Goal: Task Accomplishment & Management: Manage account settings

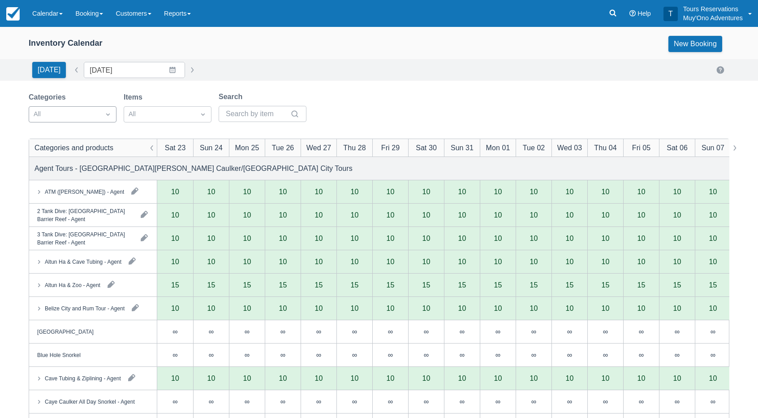
click at [77, 118] on div at bounding box center [65, 114] width 62 height 12
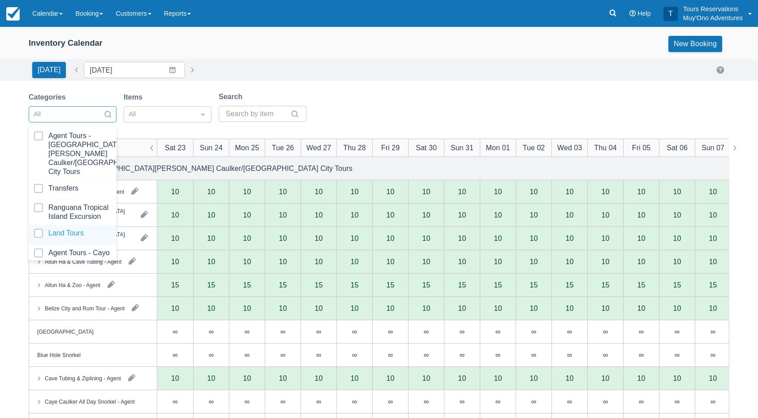
scroll to position [89, 0]
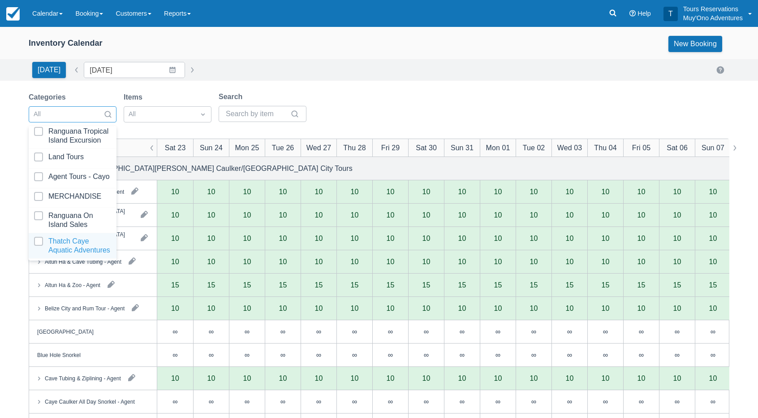
drag, startPoint x: 71, startPoint y: 245, endPoint x: 91, endPoint y: 121, distance: 125.7
click at [71, 245] on div at bounding box center [72, 246] width 77 height 18
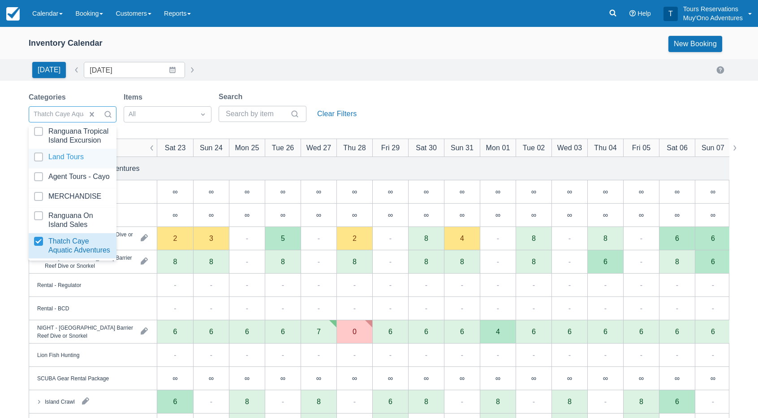
click at [287, 69] on div "Today Date 08/23/25 Navigate forward to interact with the calendar and select a…" at bounding box center [379, 70] width 701 height 16
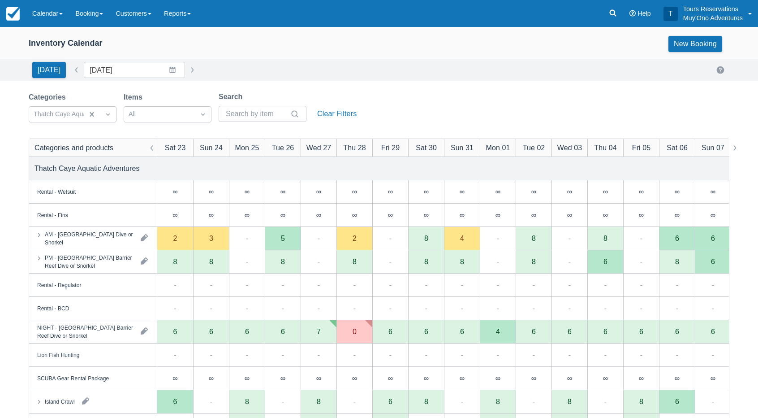
click at [362, 70] on div "Today Date 08/23/25 Navigate forward to interact with the calendar and select a…" at bounding box center [379, 70] width 701 height 16
drag, startPoint x: 124, startPoint y: 72, endPoint x: 127, endPoint y: 78, distance: 6.2
click at [124, 72] on input "08/23/25" at bounding box center [134, 70] width 101 height 16
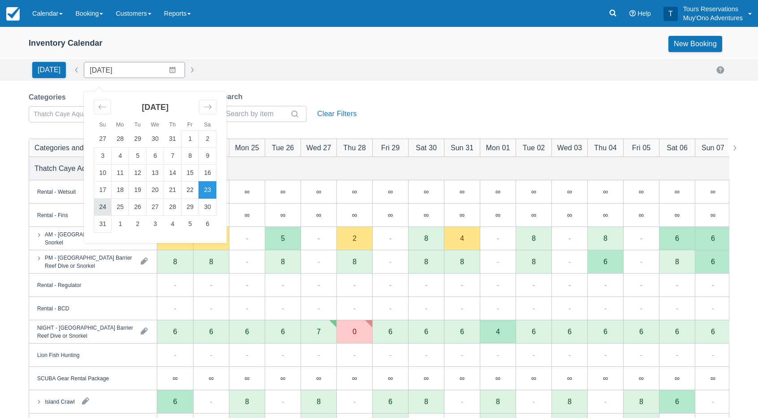
click at [97, 208] on td "24" at bounding box center [102, 207] width 17 height 17
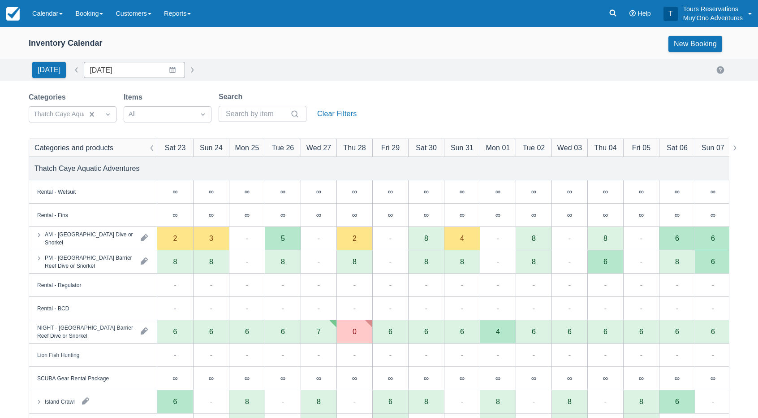
type input "08/24/25"
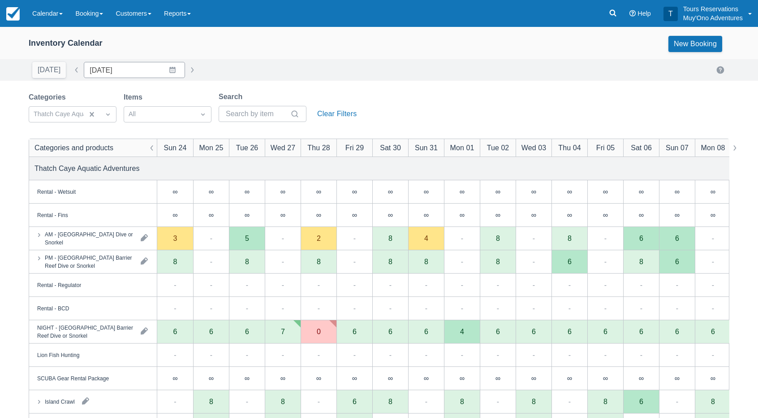
click at [410, 88] on div "Inventory Calendar New Booking Today Date 08/24/25 Navigate forward to interact…" at bounding box center [379, 287] width 758 height 521
click at [397, 92] on div "Categories Thatch Caye Aquatic Adventures Items All Search Clear Filters" at bounding box center [379, 109] width 701 height 36
click at [479, 67] on div "Today Date 08/24/25 Navigate forward to interact with the calendar and select a…" at bounding box center [379, 70] width 701 height 16
click at [317, 61] on div "Today Date 08/24/25 Navigate forward to interact with the calendar and select a…" at bounding box center [379, 70] width 758 height 22
click at [448, 78] on div "Today Date 08/24/25 Navigate forward to interact with the calendar and select a…" at bounding box center [379, 70] width 701 height 16
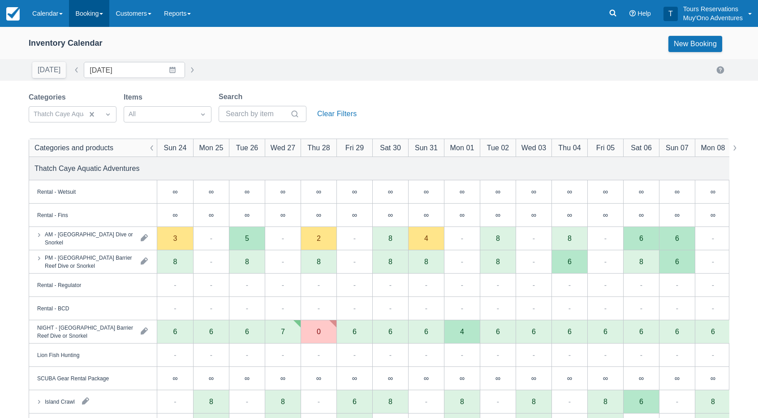
click at [91, 14] on link "Booking" at bounding box center [89, 13] width 40 height 27
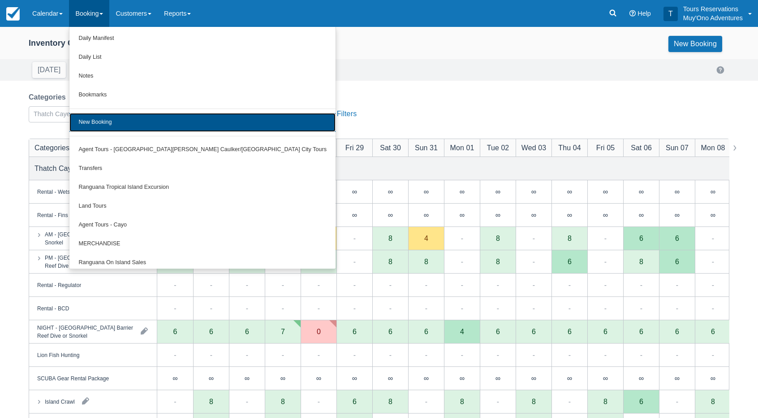
click at [117, 126] on link "New Booking" at bounding box center [202, 122] width 266 height 19
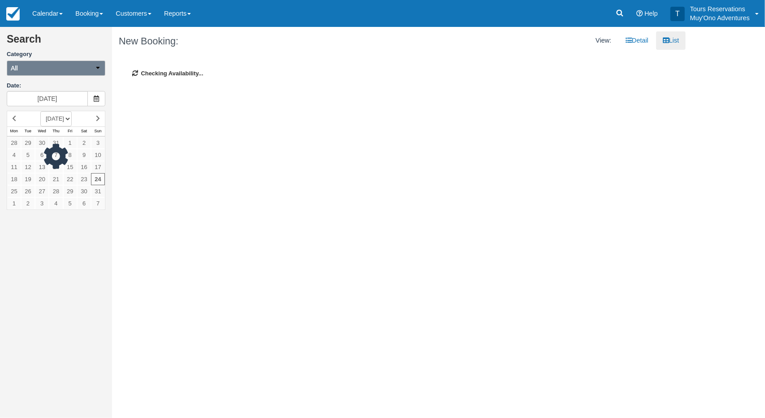
click at [40, 67] on button "All" at bounding box center [56, 68] width 99 height 15
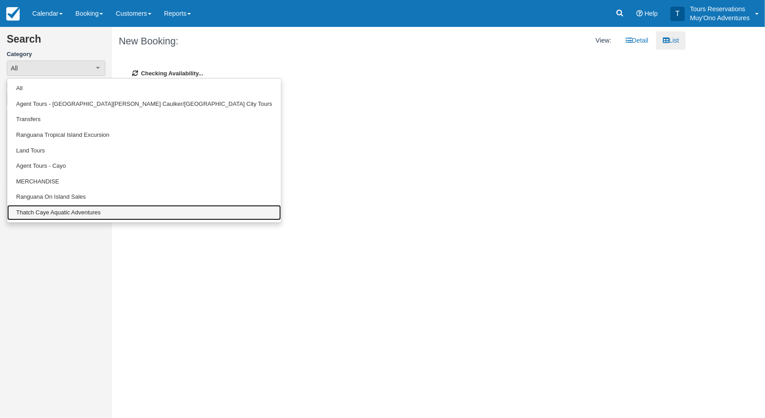
click at [46, 217] on link "Thatch Caye Aquatic Adventures" at bounding box center [144, 213] width 274 height 16
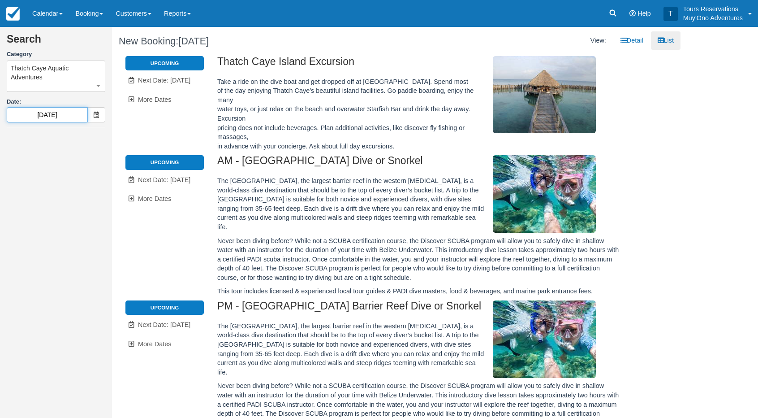
click at [51, 117] on input "08/25/25" at bounding box center [47, 114] width 81 height 15
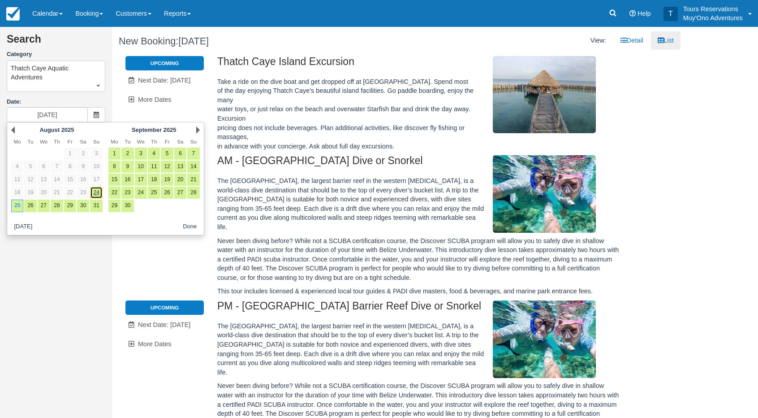
drag, startPoint x: 100, startPoint y: 192, endPoint x: 105, endPoint y: 193, distance: 5.1
click at [100, 192] on link "24" at bounding box center [96, 192] width 12 height 12
type input "08/24/25"
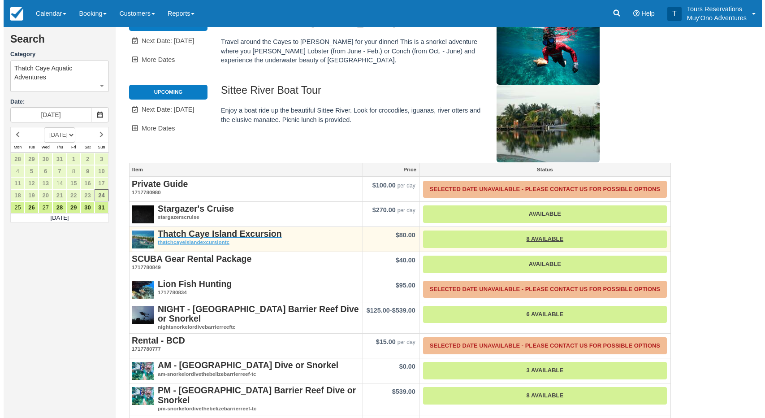
scroll to position [155, 0]
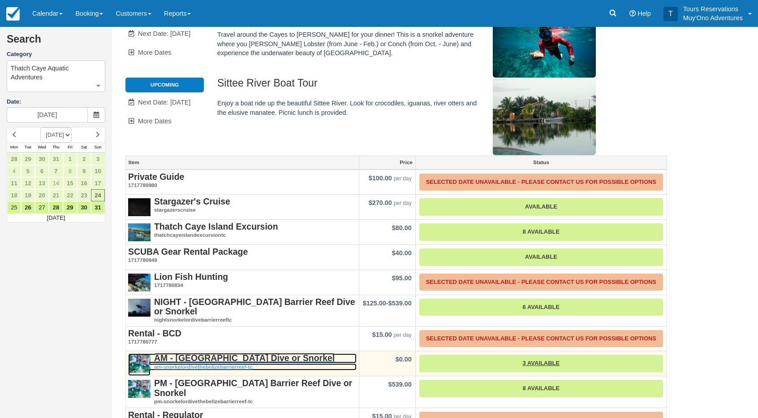
click at [202, 353] on strong "AM - Belize Barrier Reef Dive or Snorkel" at bounding box center [244, 358] width 181 height 10
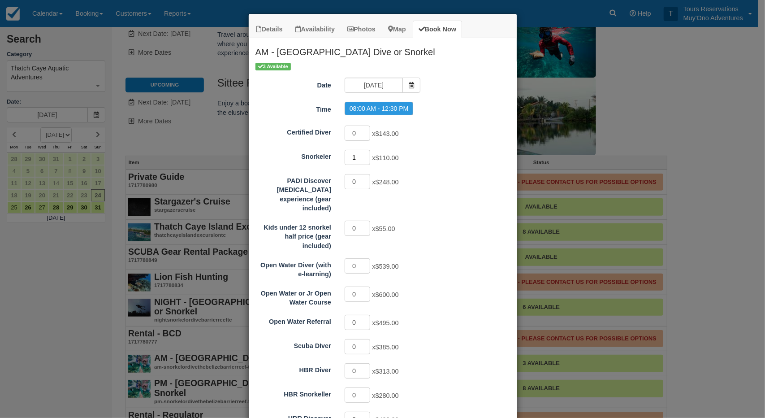
click at [363, 154] on input "1" at bounding box center [358, 157] width 26 height 15
type input "2"
click at [363, 154] on input "2" at bounding box center [358, 157] width 26 height 15
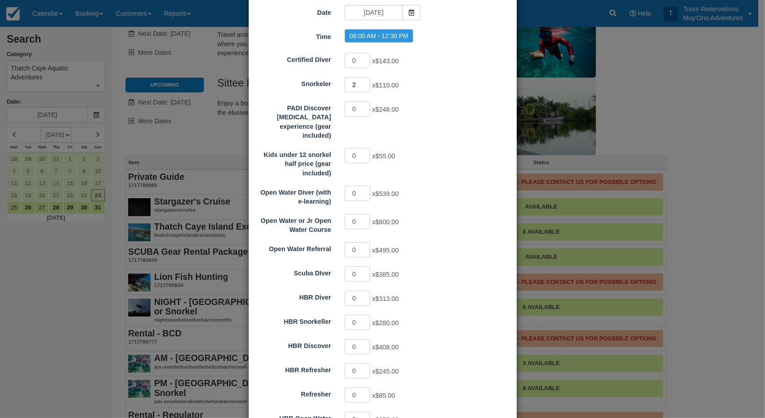
scroll to position [146, 0]
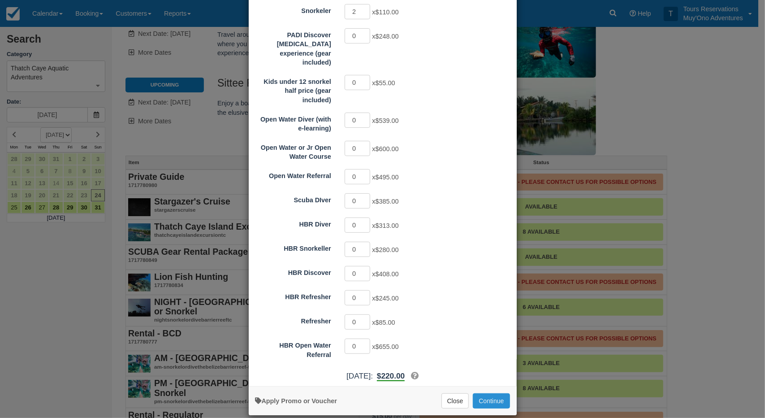
drag, startPoint x: 495, startPoint y: 388, endPoint x: 481, endPoint y: 343, distance: 47.2
click at [495, 393] on button "Continue" at bounding box center [491, 400] width 37 height 15
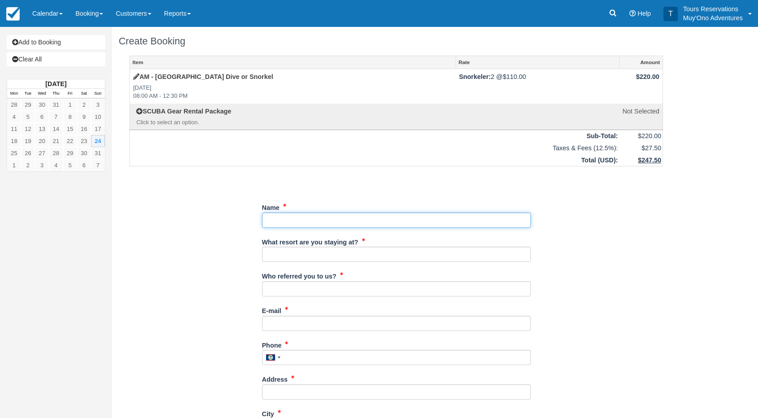
click at [325, 217] on input "Name" at bounding box center [396, 219] width 269 height 15
drag, startPoint x: 282, startPoint y: 228, endPoint x: 289, endPoint y: 220, distance: 10.2
click at [282, 227] on div "Name" at bounding box center [396, 217] width 269 height 35
click at [289, 220] on input "Name" at bounding box center [396, 219] width 269 height 15
paste input "Sarah Andersen"
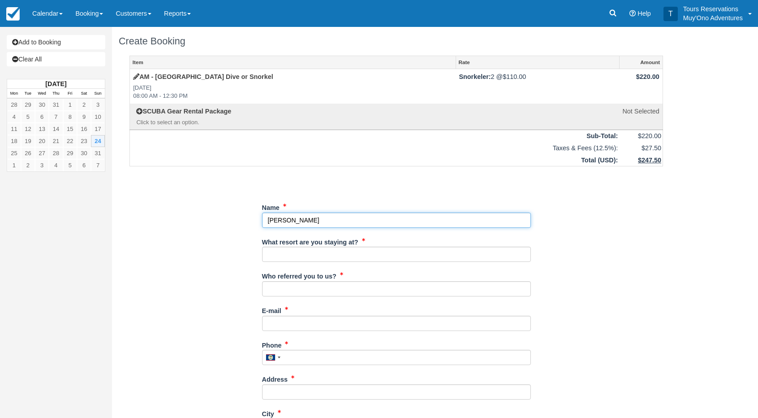
type input "Sarah Andersen"
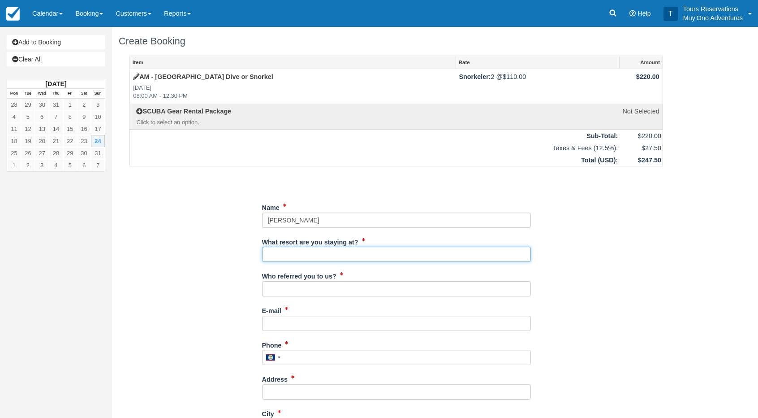
click at [303, 251] on input "What resort are you staying at?" at bounding box center [396, 254] width 269 height 15
type input "Thatch Caye"
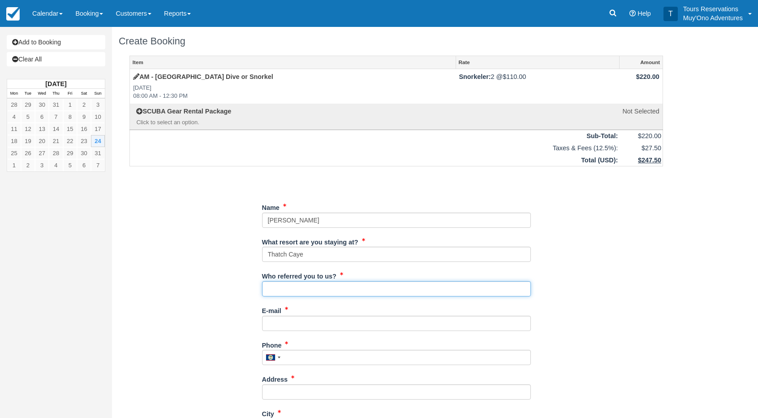
drag, startPoint x: 295, startPoint y: 286, endPoint x: 304, endPoint y: 293, distance: 11.8
click at [295, 286] on input "Who referred you to us?" at bounding box center [396, 288] width 269 height 15
type input "an"
click at [290, 320] on input "E-mail" at bounding box center [396, 323] width 269 height 15
drag, startPoint x: 309, startPoint y: 322, endPoint x: 314, endPoint y: 318, distance: 6.7
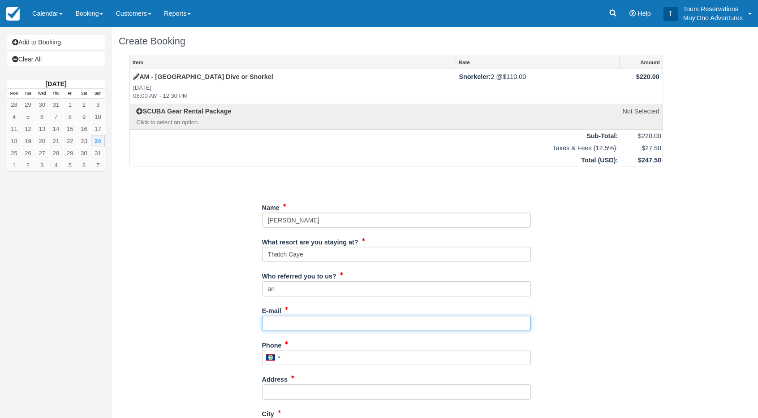
click at [309, 322] on input "E-mail" at bounding box center [396, 323] width 269 height 15
paste input "saron.wedding.25@gmail.com"
type input "saron.wedding.25@gmail.com"
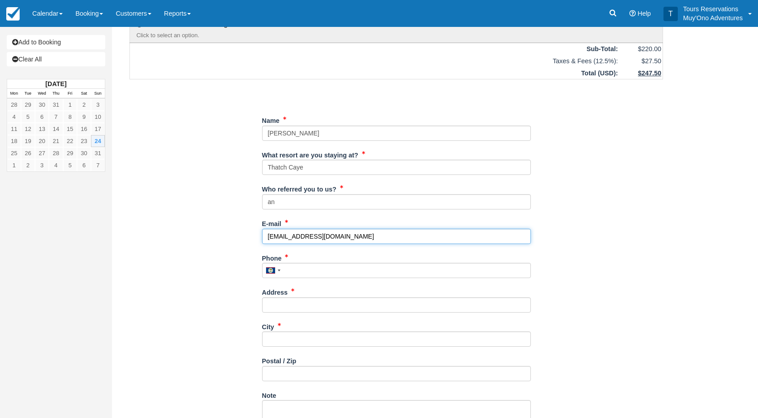
scroll to position [90, 0]
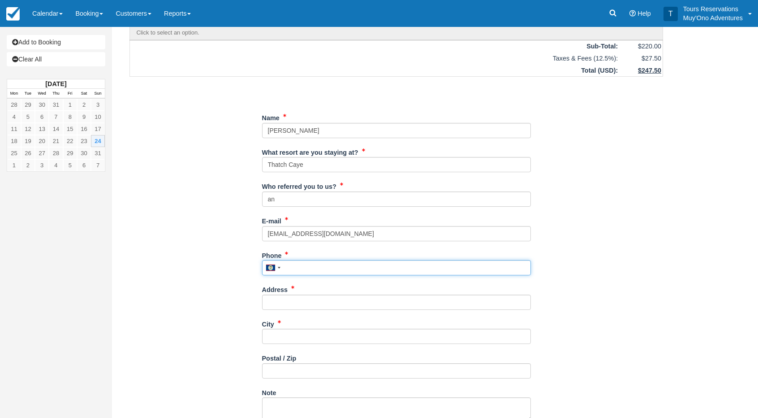
click at [313, 267] on input "Phone" at bounding box center [396, 267] width 269 height 15
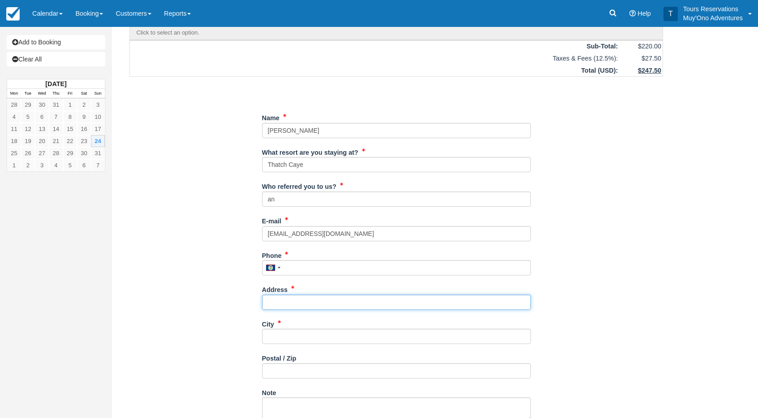
click at [310, 306] on input "Address" at bounding box center [396, 301] width 269 height 15
paste input "[STREET_ADDRESS][PERSON_NAME]"
type input "[STREET_ADDRESS][PERSON_NAME]"
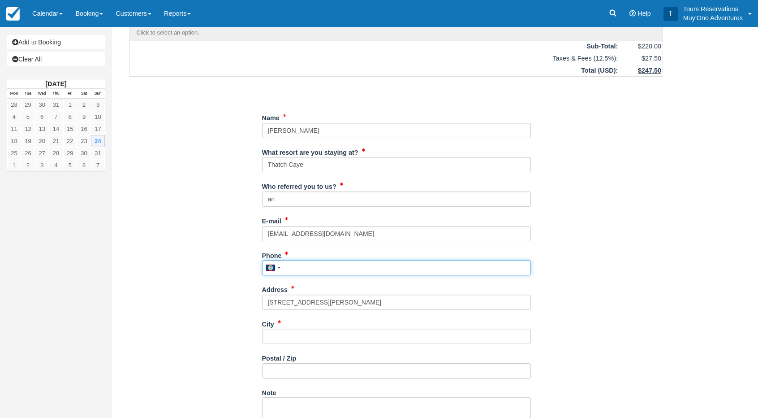
click at [290, 264] on input "Phone" at bounding box center [396, 267] width 269 height 15
paste input "9033999817"
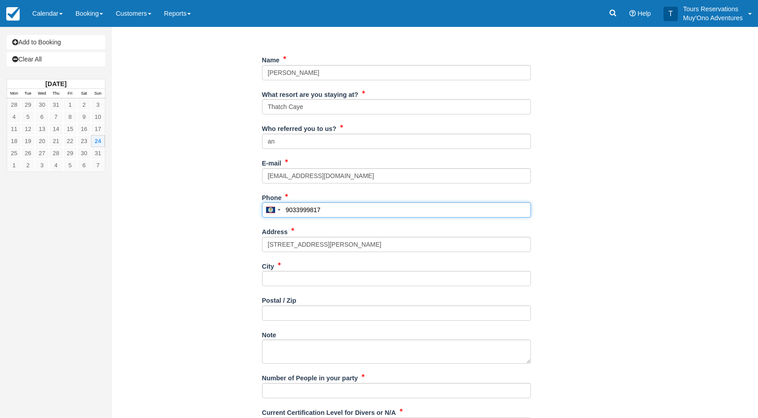
scroll to position [179, 0]
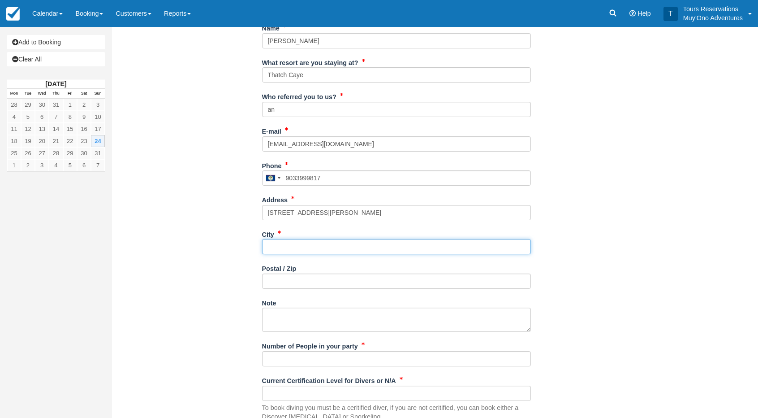
type input "9033999817"
click at [289, 250] on input "City" at bounding box center [396, 246] width 269 height 15
type input "---"
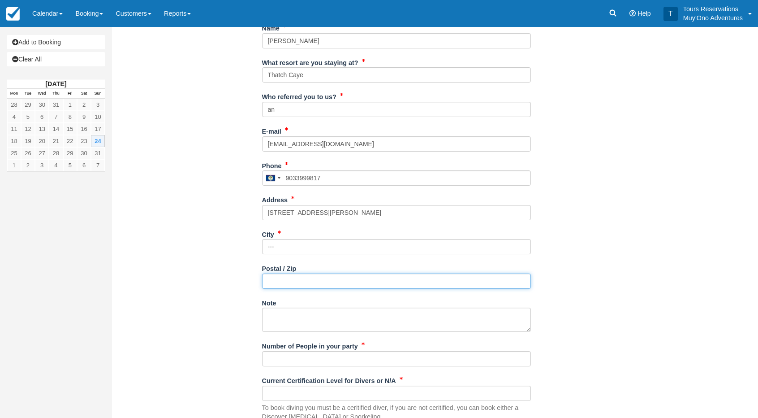
click at [282, 281] on input "Postal / Zip" at bounding box center [396, 280] width 269 height 15
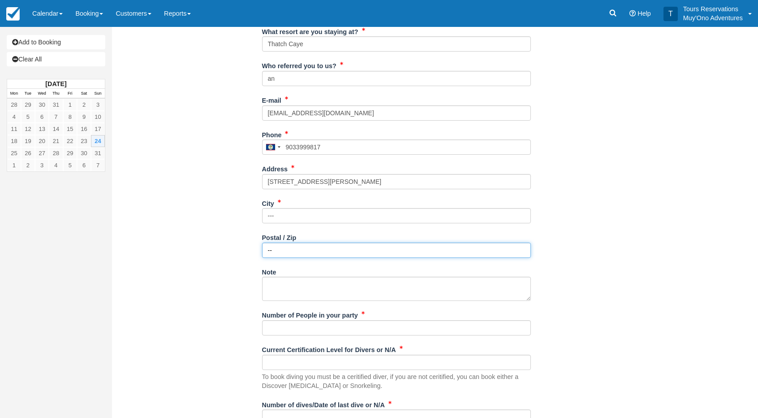
scroll to position [224, 0]
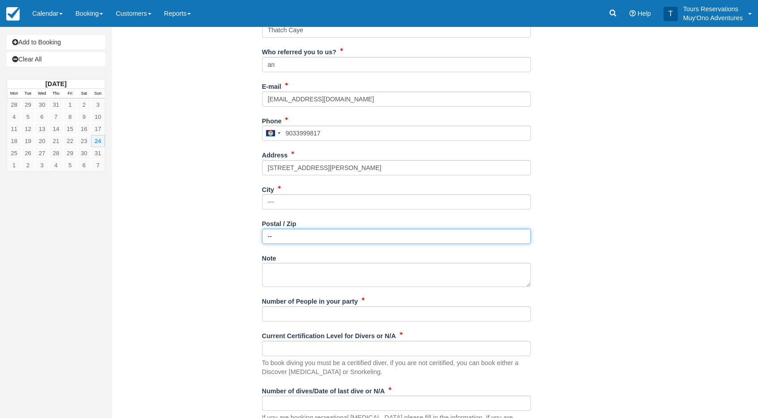
type input "--"
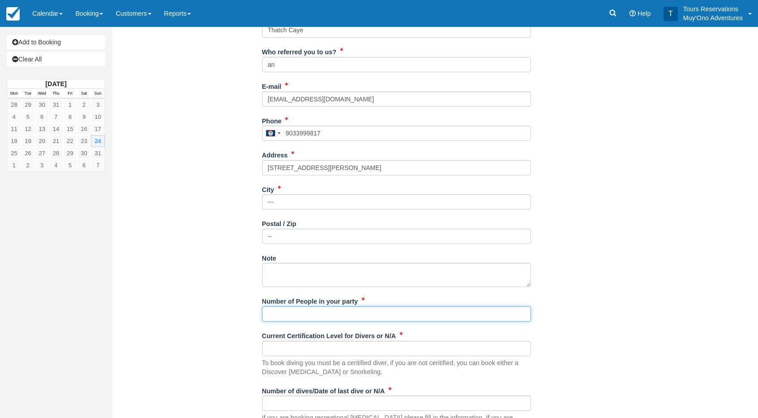
drag, startPoint x: 287, startPoint y: 313, endPoint x: 296, endPoint y: 320, distance: 11.8
click at [287, 313] on input "Number of People in your party" at bounding box center [396, 313] width 269 height 15
type input "2 Pax"
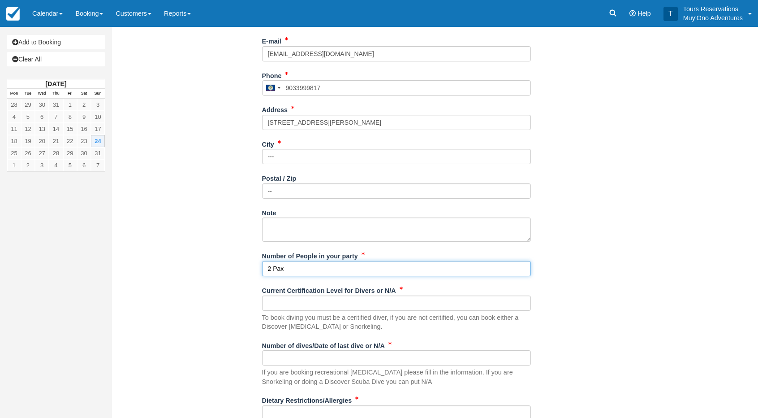
scroll to position [314, 0]
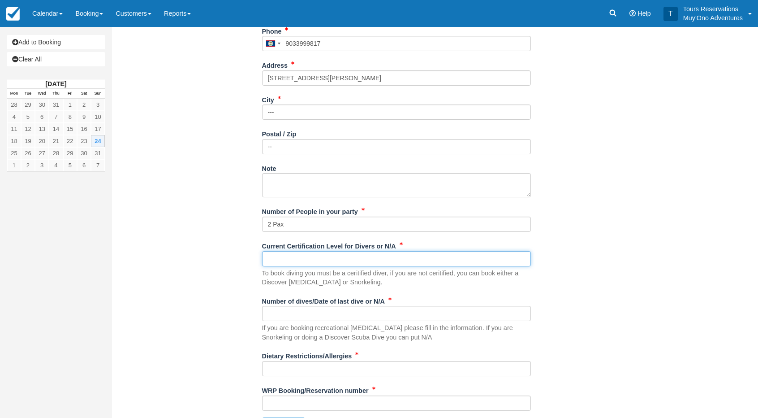
click at [280, 259] on input "Current Certification Level for Divers or N/A" at bounding box center [396, 258] width 269 height 15
type input "n/a"
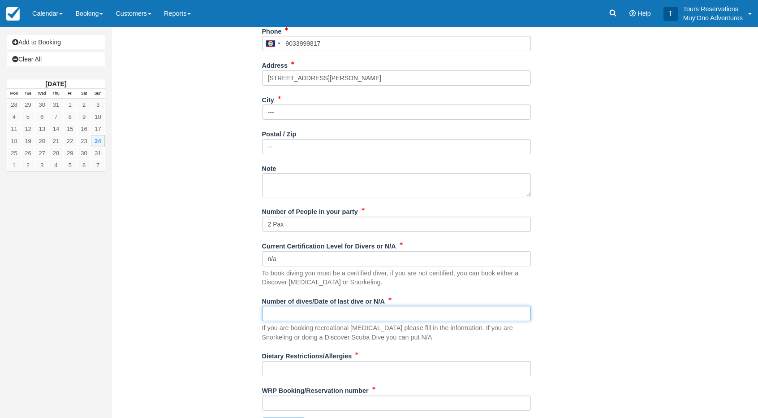
click at [293, 317] on input "Number of dives/Date of last dive or N/A" at bounding box center [396, 313] width 269 height 15
type input "n/a"
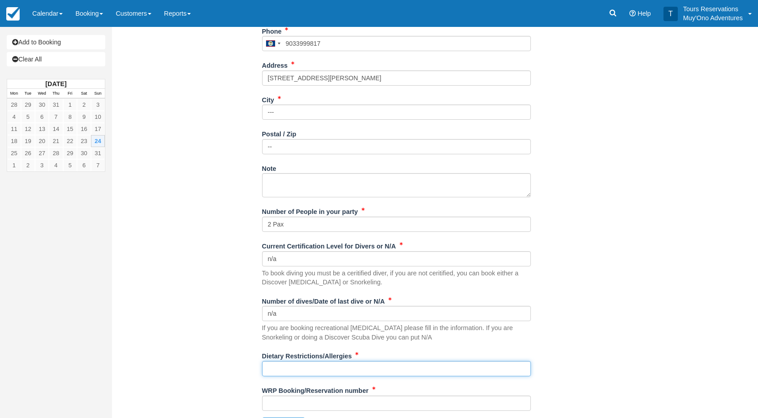
drag, startPoint x: 299, startPoint y: 363, endPoint x: 310, endPoint y: 364, distance: 10.9
click at [299, 363] on input "Dietary Restrictions/Allergies" at bounding box center [396, 368] width 269 height 15
type input "none"
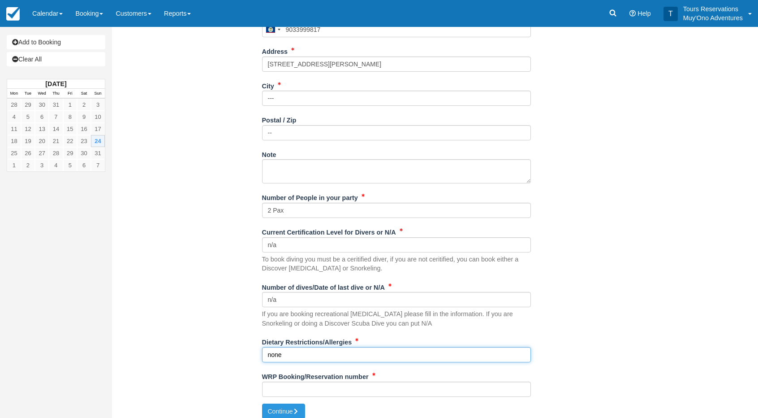
scroll to position [333, 0]
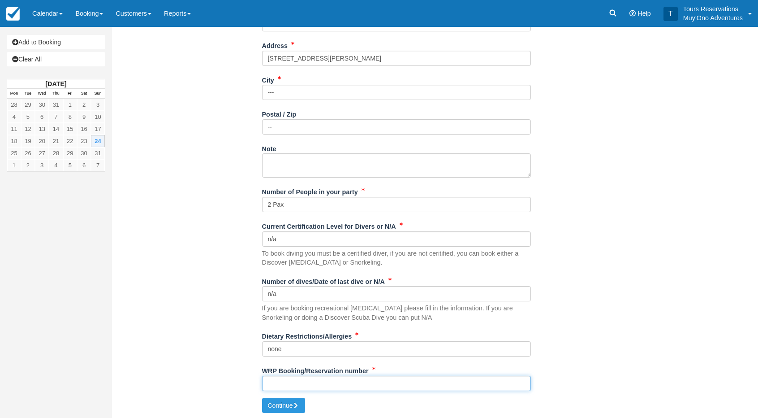
click at [290, 382] on input "WRP Booking/Reservation number" at bounding box center [396, 383] width 269 height 15
click at [312, 380] on input "WRP Booking/Reservation number" at bounding box center [396, 383] width 269 height 15
paste input "BB25052117514888"
type input "BB25052117514888"
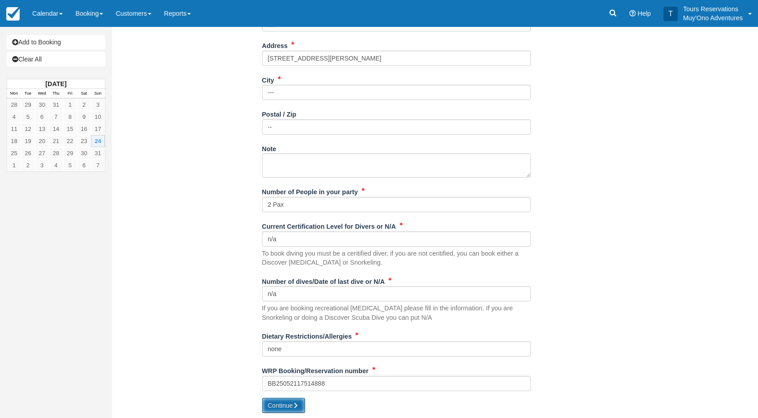
drag, startPoint x: 290, startPoint y: 405, endPoint x: 307, endPoint y: 388, distance: 23.8
click at [290, 404] on button "Continue" at bounding box center [283, 405] width 43 height 15
type input "[PHONE_NUMBER]"
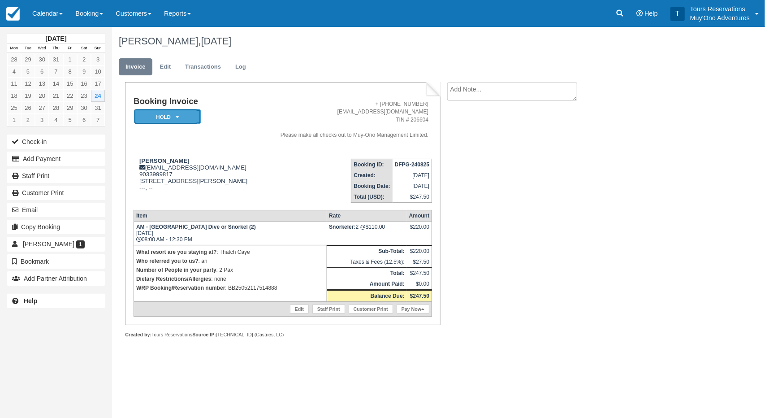
click at [183, 112] on em "HOLD" at bounding box center [167, 117] width 67 height 16
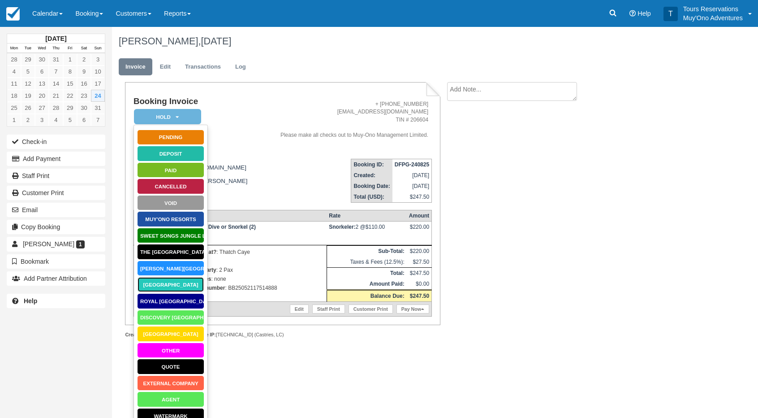
click at [177, 281] on link "[GEOGRAPHIC_DATA]" at bounding box center [170, 285] width 67 height 16
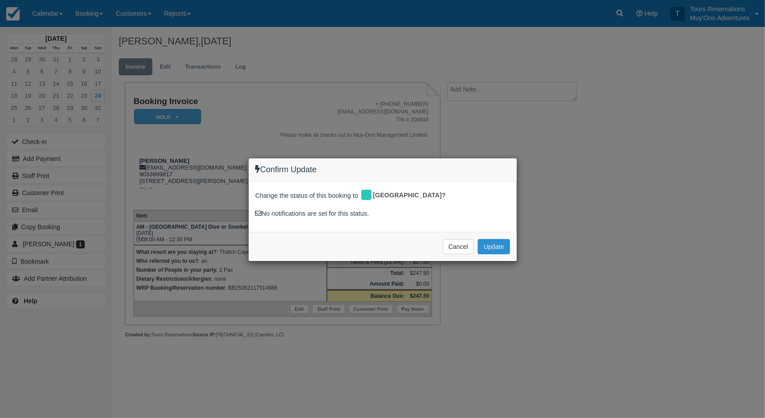
click at [493, 250] on button "Update" at bounding box center [494, 246] width 32 height 15
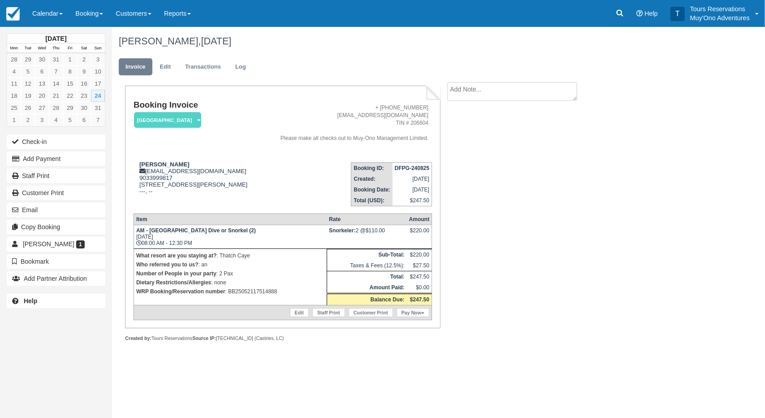
click at [481, 86] on textarea at bounding box center [512, 91] width 130 height 19
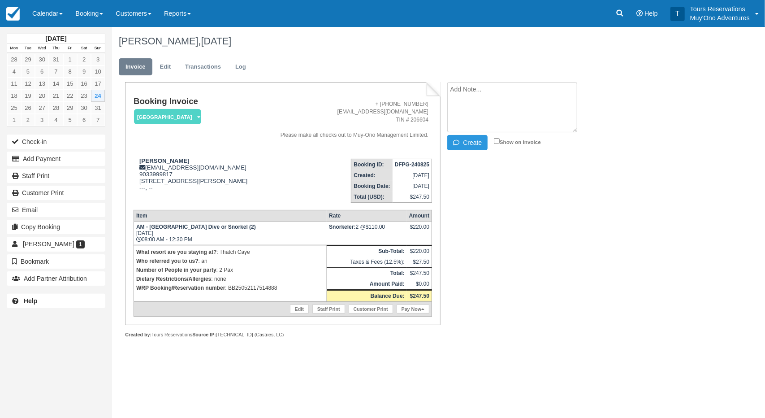
paste textarea "BB25052117514888"
type textarea "BB25052117514888"
click at [466, 147] on button "Create" at bounding box center [467, 142] width 40 height 15
click at [408, 168] on strong "DFPG-240825" at bounding box center [412, 164] width 35 height 6
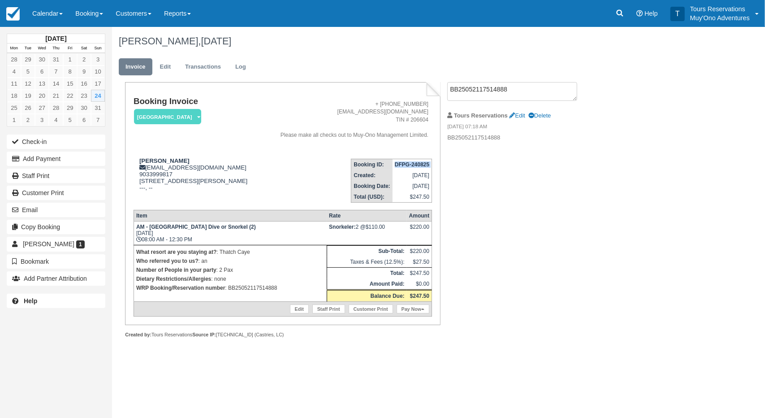
click at [408, 168] on strong "DFPG-240825" at bounding box center [412, 164] width 35 height 6
copy tbody "DFPG-240825"
click at [164, 66] on link "Edit" at bounding box center [165, 66] width 24 height 17
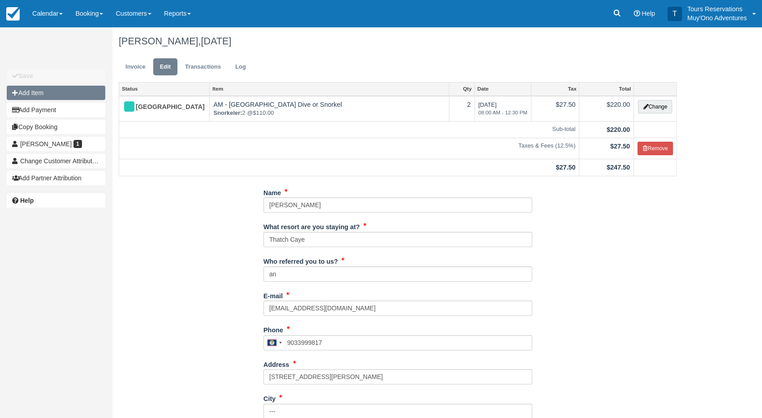
click at [54, 99] on button "Add Item" at bounding box center [56, 93] width 99 height 14
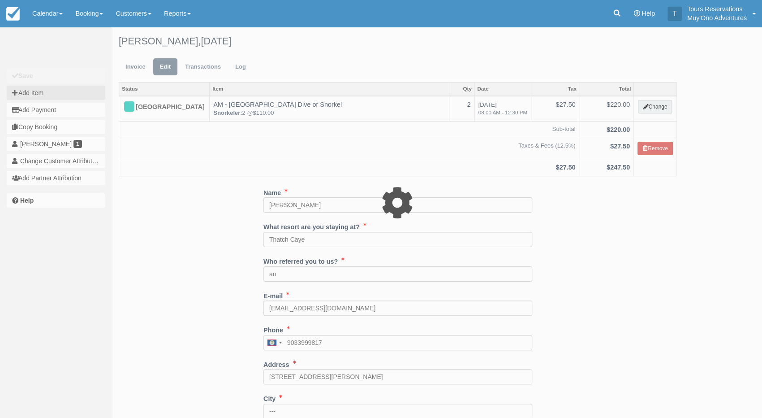
type input "0.00"
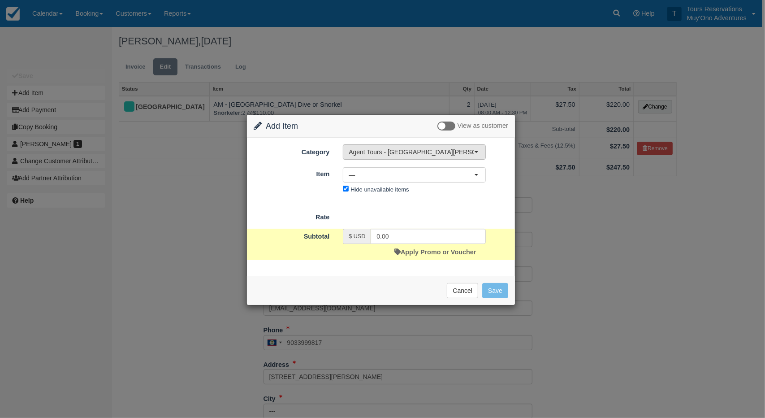
click at [376, 152] on span "Agent Tours - [GEOGRAPHIC_DATA][PERSON_NAME] Caulker/[GEOGRAPHIC_DATA] City Tou…" at bounding box center [412, 151] width 126 height 9
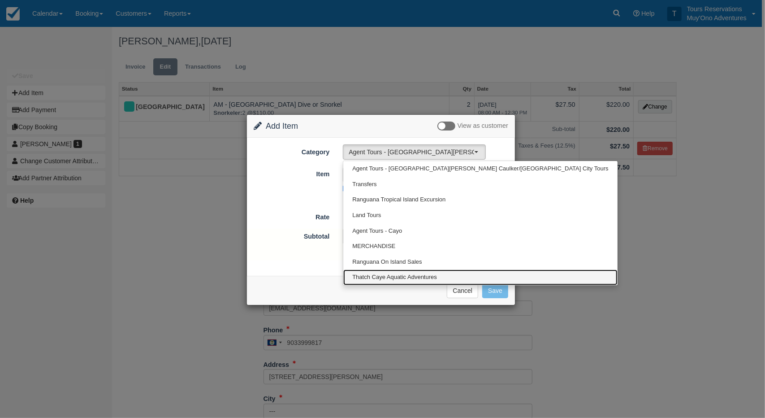
click at [384, 274] on span "Thatch Caye Aquatic Adventures" at bounding box center [394, 277] width 85 height 9
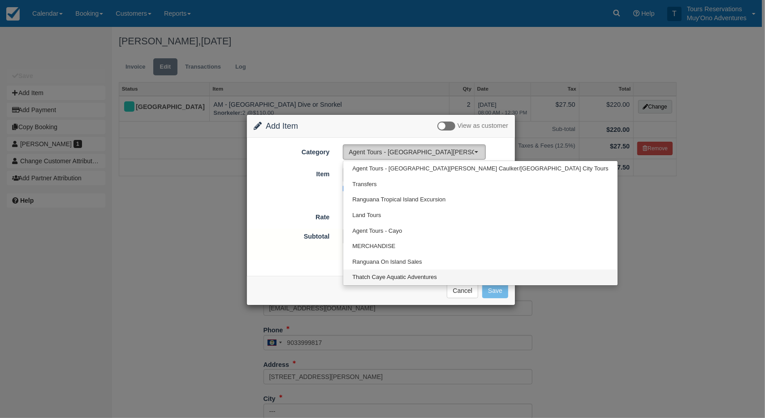
select select "64"
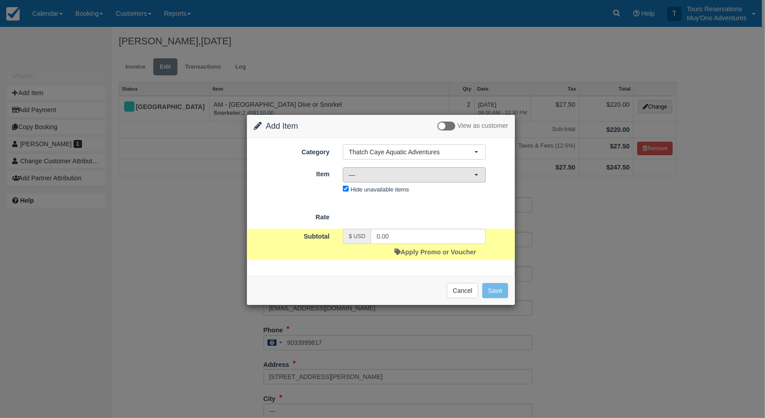
click at [372, 175] on span "—" at bounding box center [412, 174] width 126 height 9
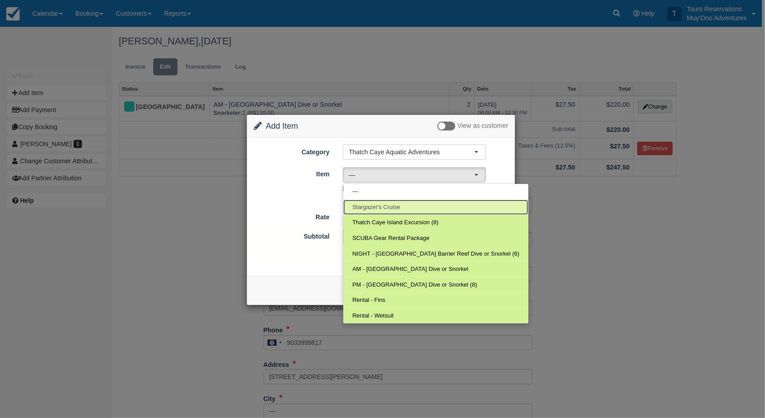
click at [376, 210] on link "Stargazer's Cruise" at bounding box center [435, 207] width 185 height 16
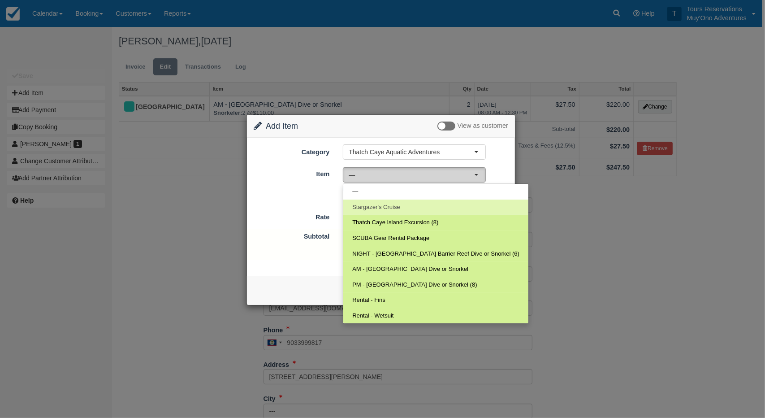
select select "308"
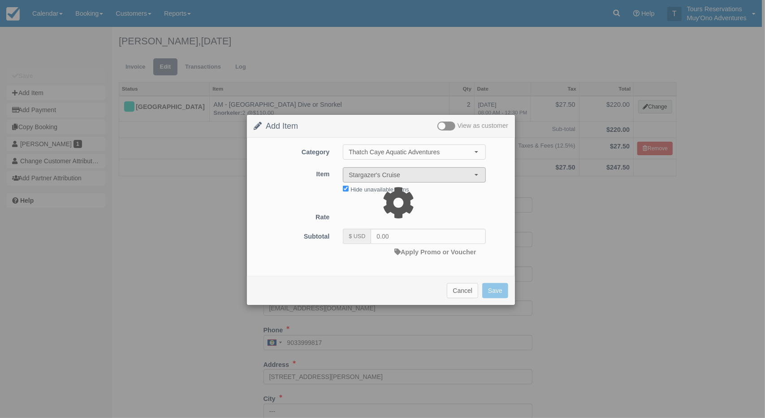
type input "270.00"
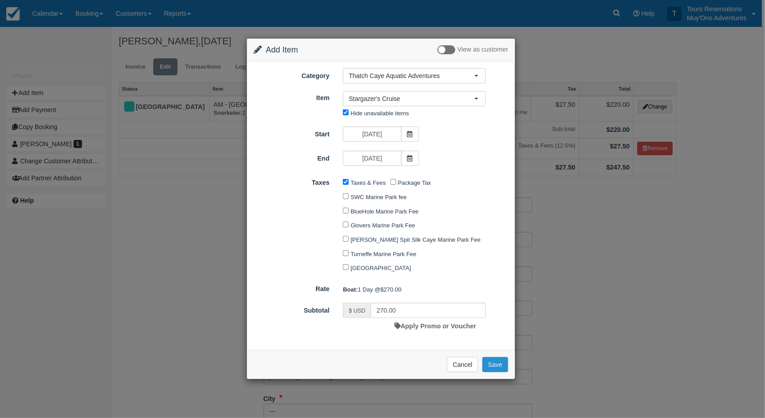
click at [494, 364] on button "Save" at bounding box center [495, 364] width 26 height 15
checkbox input "false"
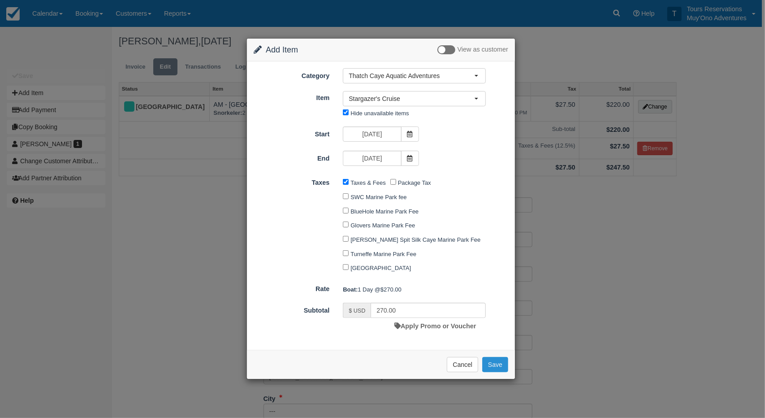
checkbox input "false"
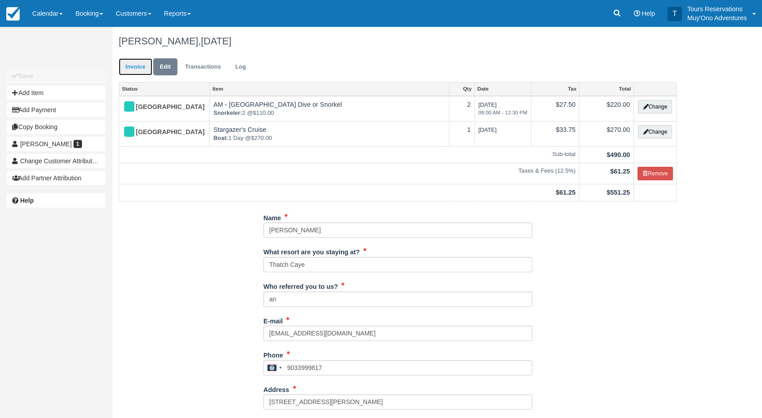
click at [146, 74] on link "Invoice" at bounding box center [136, 66] width 34 height 17
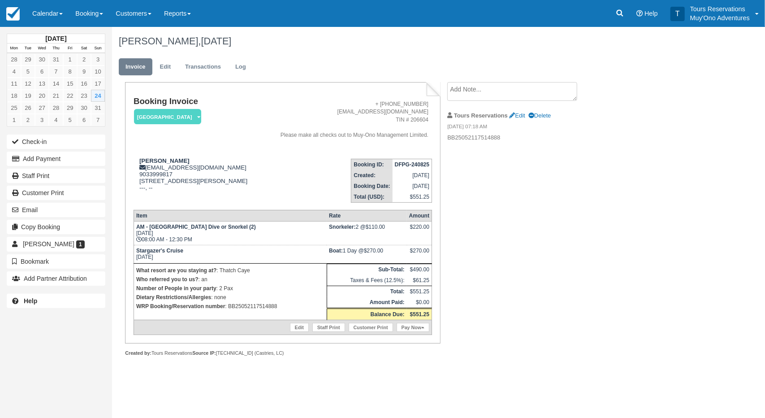
click at [411, 168] on strong "DFPG-240825" at bounding box center [412, 164] width 35 height 6
copy tbody "DFPG-240825"
click at [173, 69] on link "Edit" at bounding box center [165, 66] width 24 height 17
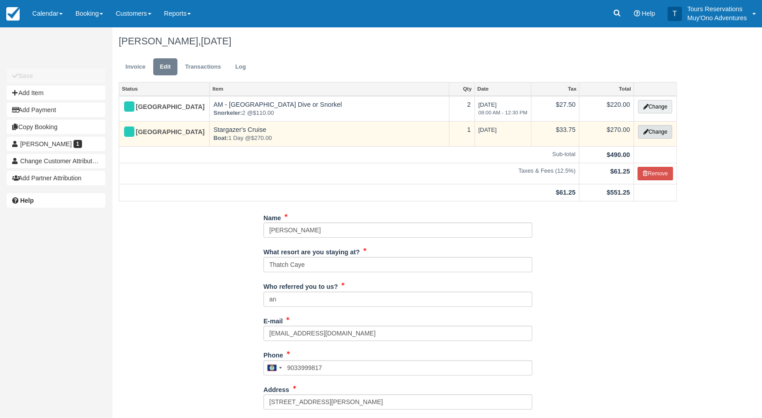
click at [664, 135] on button "Change" at bounding box center [655, 131] width 34 height 13
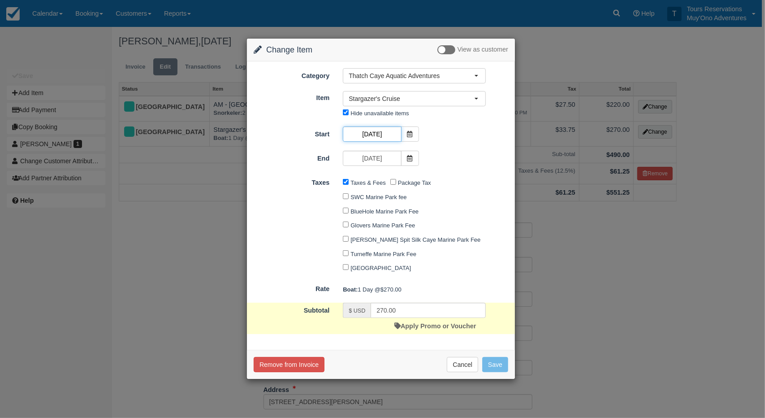
click at [386, 133] on input "[DATE]" at bounding box center [372, 133] width 58 height 15
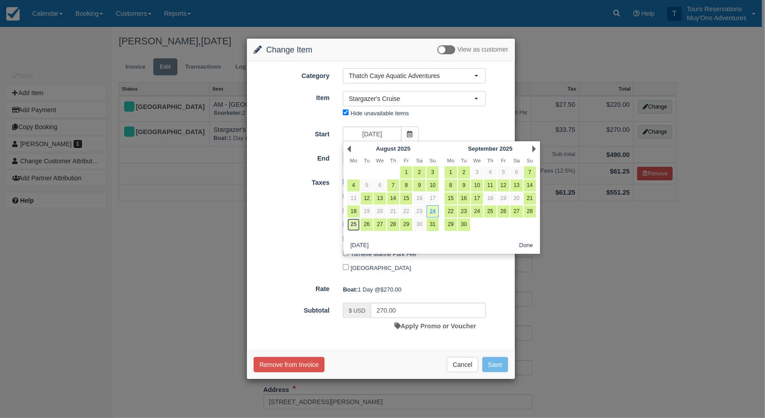
click at [352, 224] on link "25" at bounding box center [353, 224] width 12 height 12
type input "08/25/25"
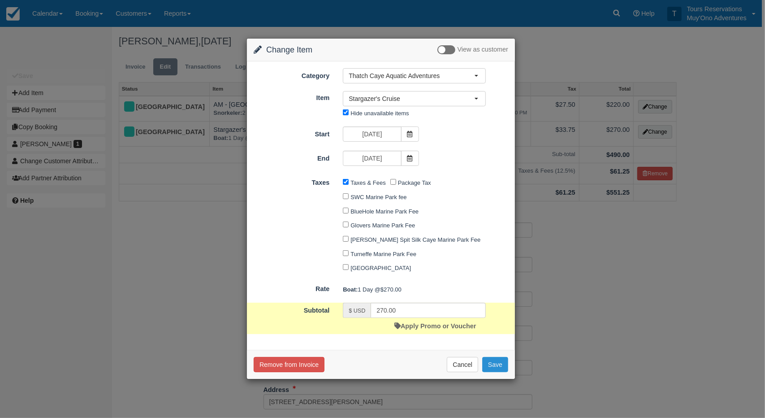
click at [499, 364] on button "Save" at bounding box center [495, 364] width 26 height 15
checkbox input "false"
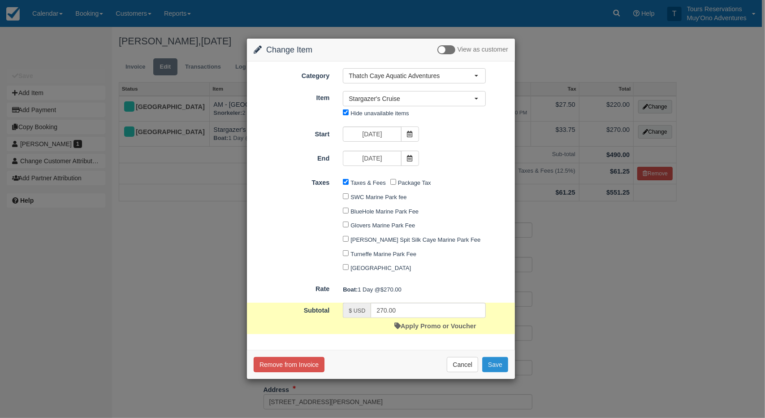
checkbox input "false"
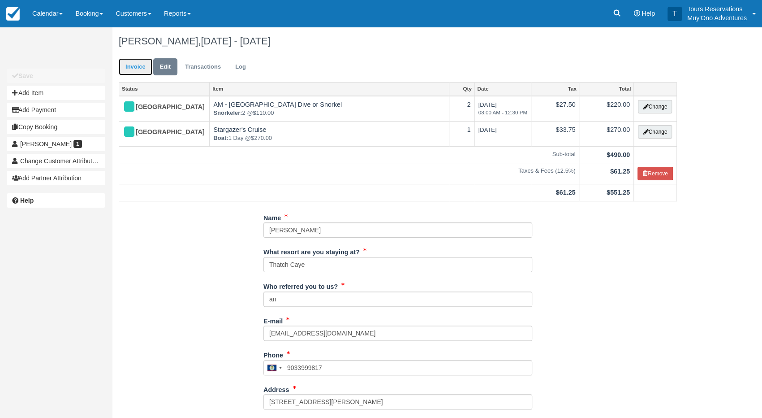
click at [130, 66] on link "Invoice" at bounding box center [136, 66] width 34 height 17
